Goal: Information Seeking & Learning: Check status

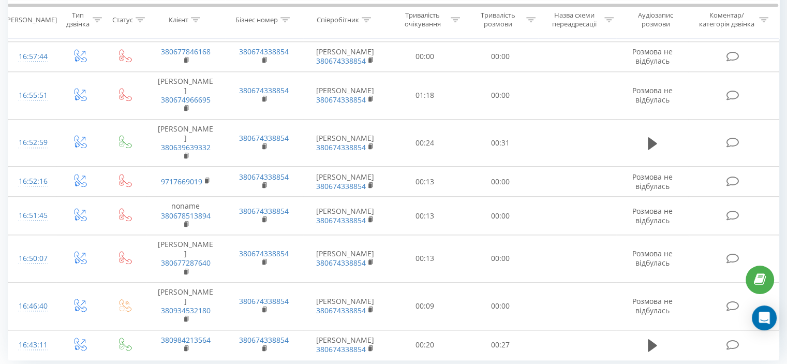
scroll to position [1118, 0]
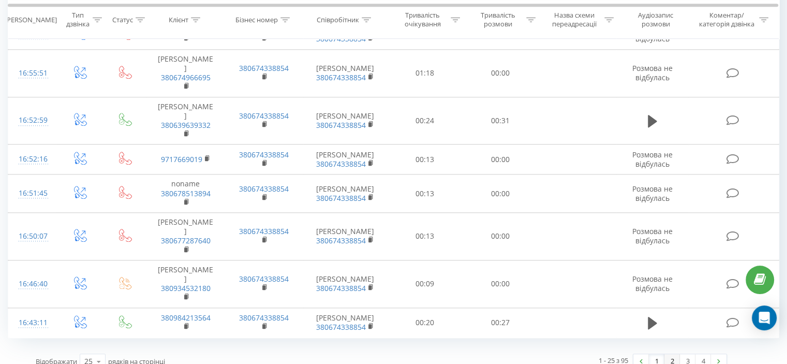
click at [676, 354] on link "2" at bounding box center [672, 361] width 16 height 14
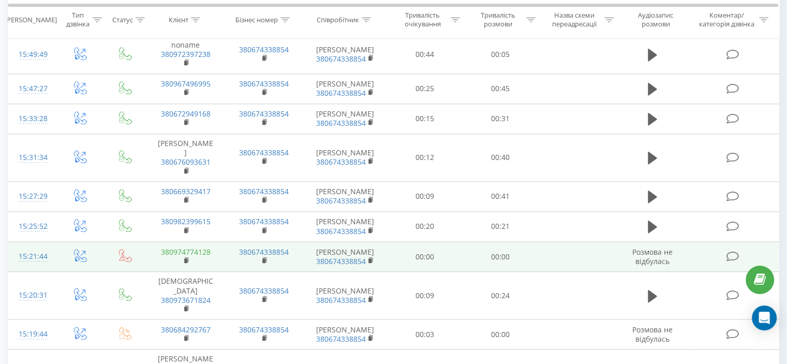
scroll to position [1107, 0]
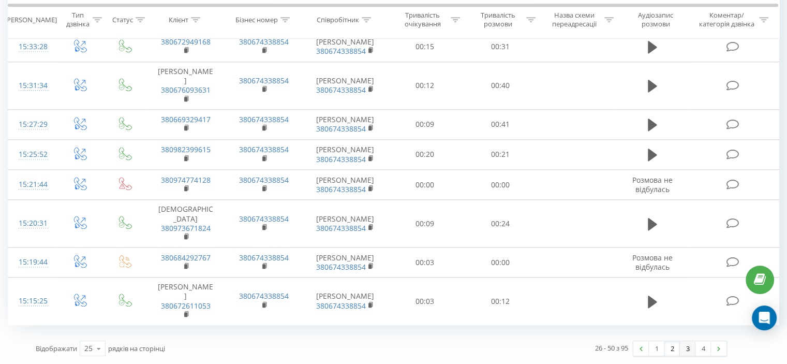
click at [693, 344] on link "3" at bounding box center [688, 348] width 16 height 14
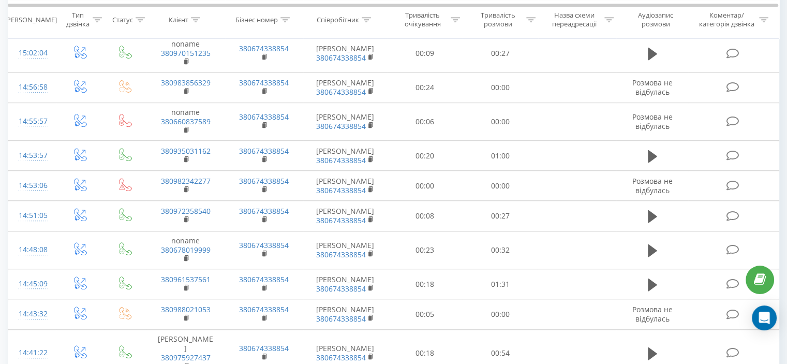
scroll to position [1076, 0]
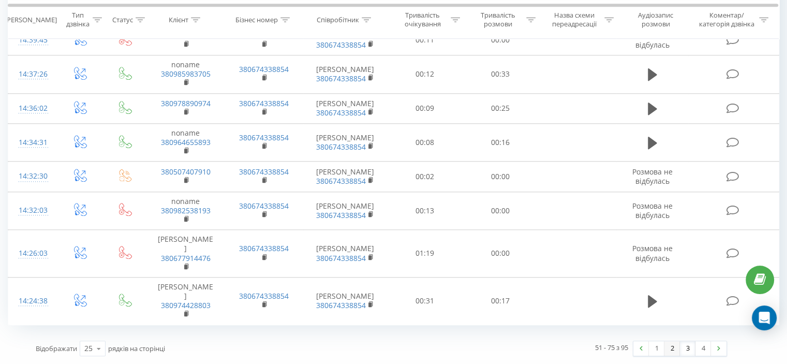
click at [677, 355] on link "2" at bounding box center [672, 348] width 16 height 14
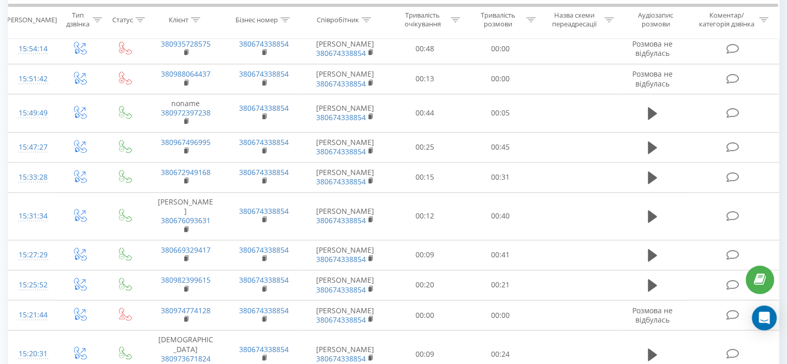
scroll to position [1107, 0]
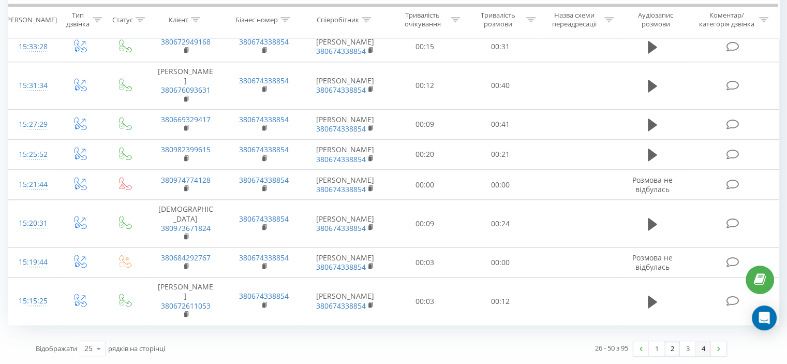
click at [705, 344] on link "4" at bounding box center [703, 348] width 16 height 14
